Goal: Information Seeking & Learning: Find specific fact

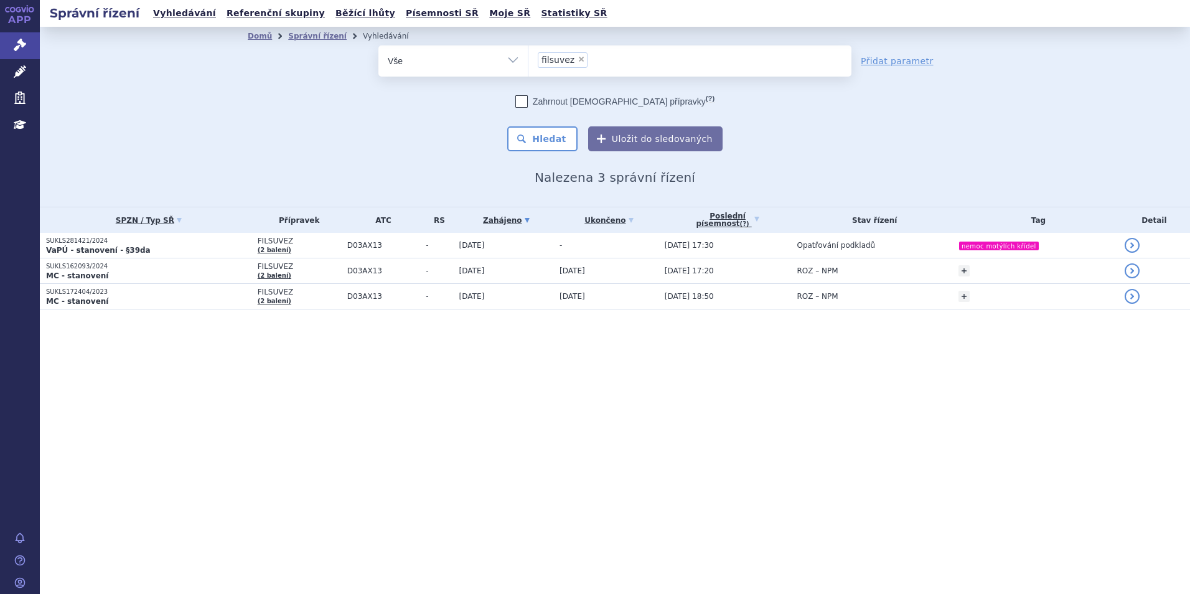
click at [578, 56] on span "×" at bounding box center [581, 58] width 7 height 7
click at [529, 56] on select "filsuvez" at bounding box center [528, 60] width 1 height 31
select select
click at [577, 56] on ul at bounding box center [690, 58] width 323 height 26
click at [529, 56] on select "filsuvez" at bounding box center [528, 60] width 1 height 31
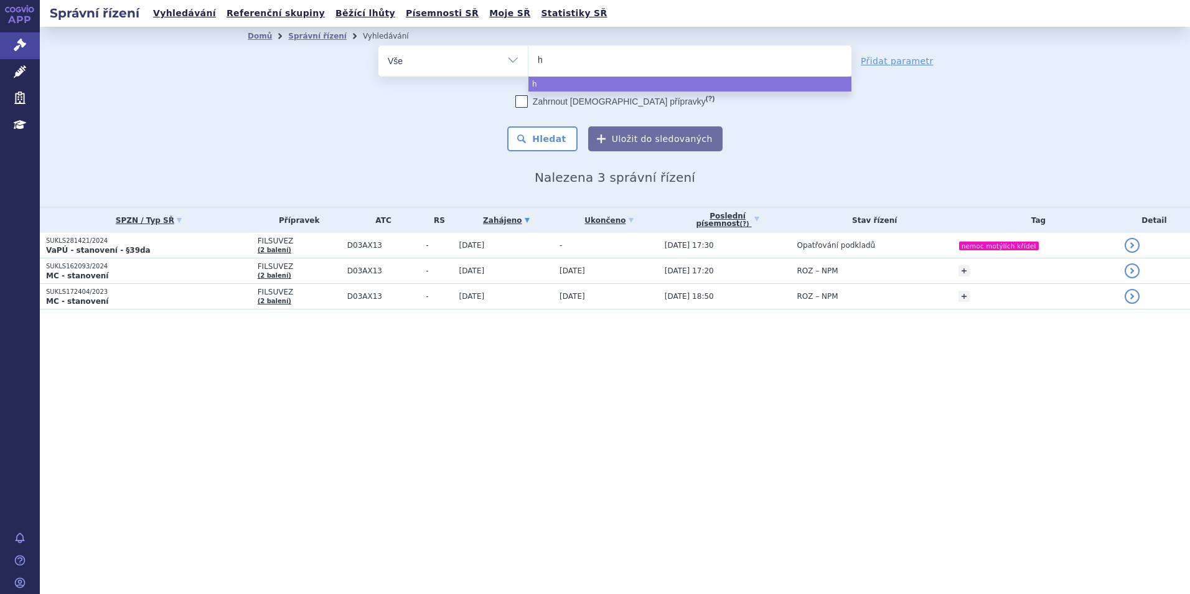
type input "he"
type input "hetro"
type input "hetroni"
type input "hetronifl"
type input "hetronifly"
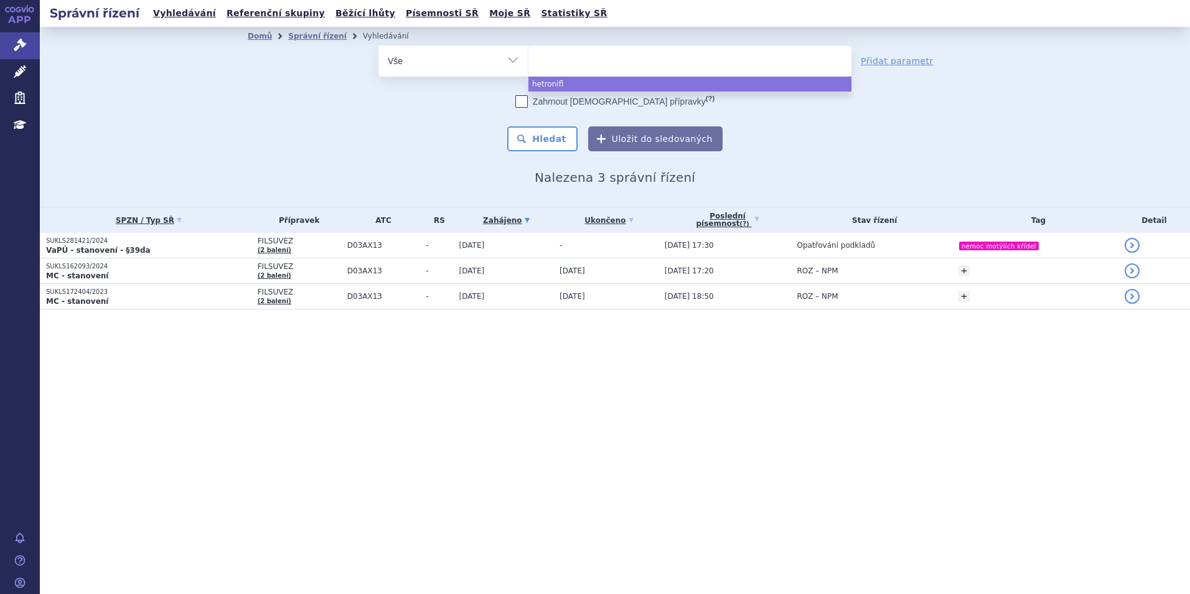
select select "hetronifly"
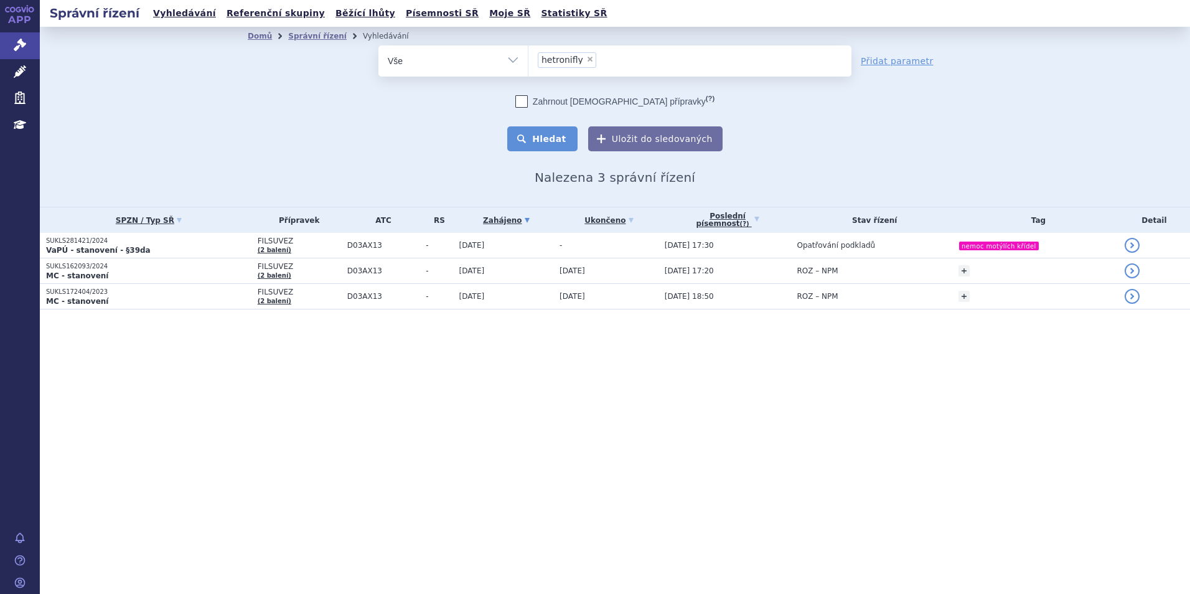
click at [552, 148] on button "Hledat" at bounding box center [542, 138] width 70 height 25
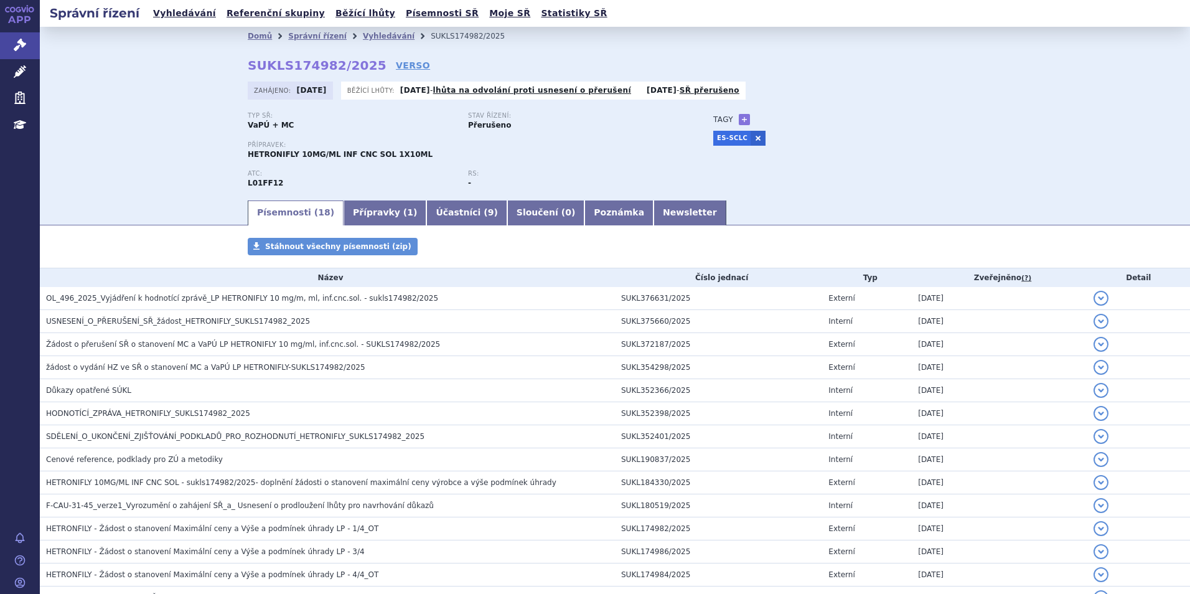
scroll to position [182, 0]
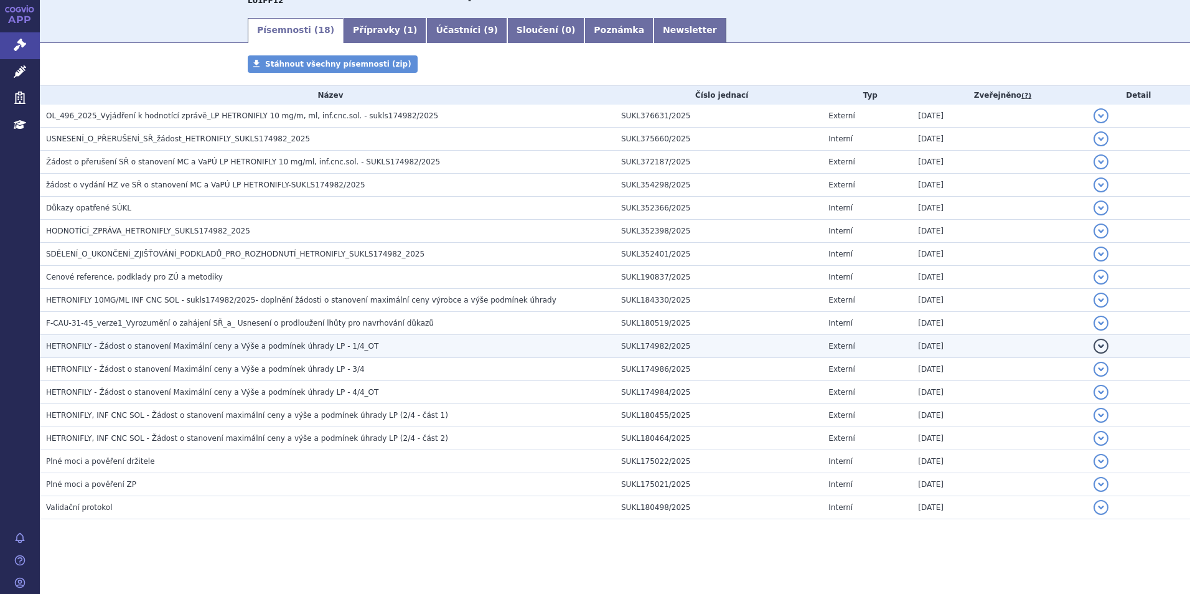
click at [326, 342] on span "HETRONFILY - Žádost o stanovení Maximální ceny a Výše a podmínek úhrady LP - 1/…" at bounding box center [212, 346] width 332 height 9
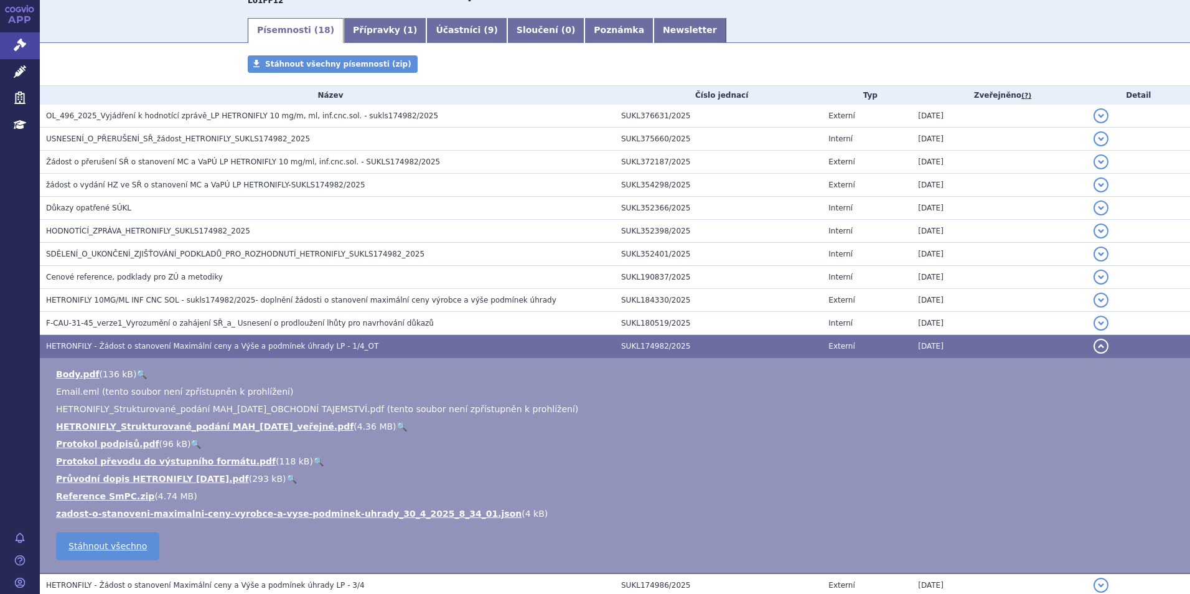
click at [397, 430] on link "🔍" at bounding box center [402, 426] width 11 height 10
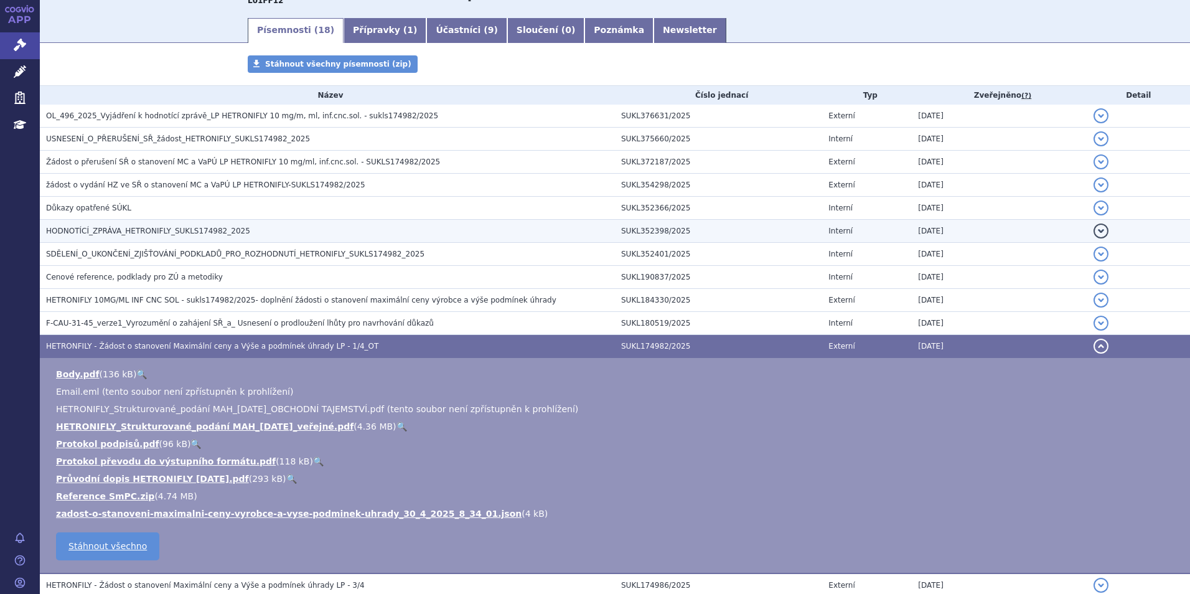
click at [297, 229] on h3 "HODNOTÍCÍ_ZPRÁVA_HETRONIFLY_SUKLS174982_2025" at bounding box center [330, 231] width 569 height 12
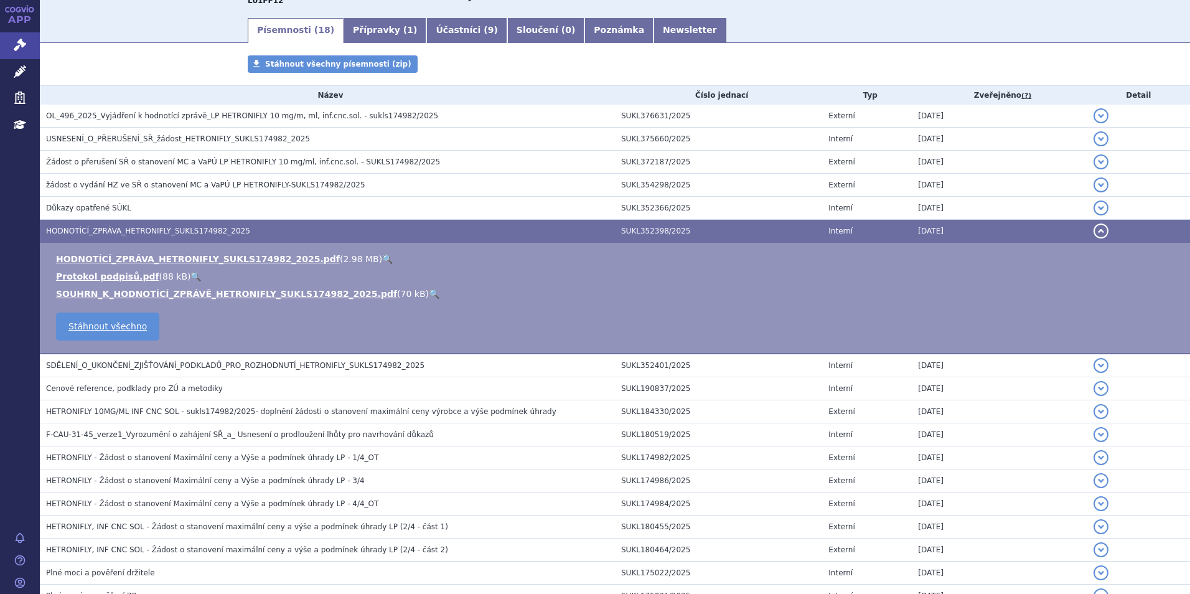
click at [382, 260] on link "🔍" at bounding box center [387, 259] width 11 height 10
